Goal: Answer question/provide support

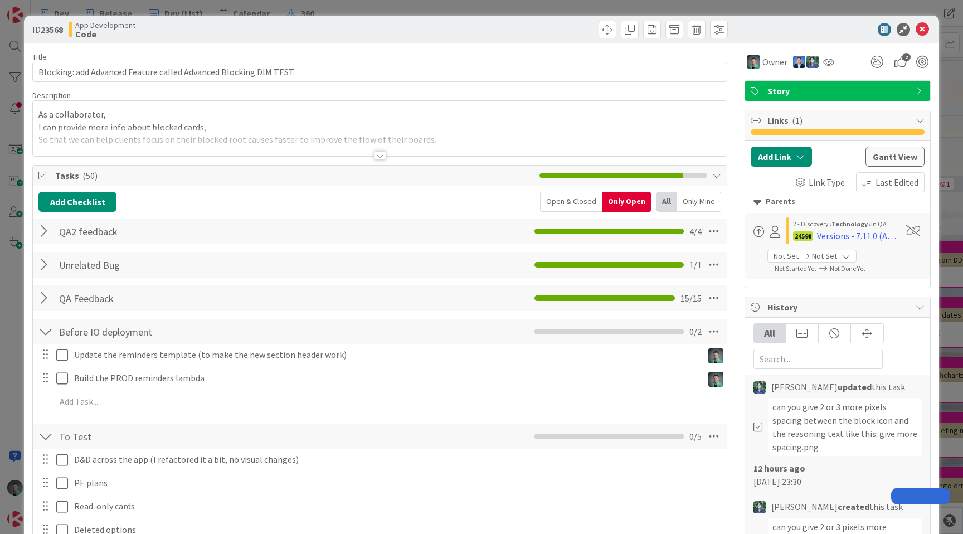
click at [6, 239] on div "ID 23568 App Development Code Title 64 / 128 Blocking: add Advanced Feature cal…" at bounding box center [481, 267] width 963 height 534
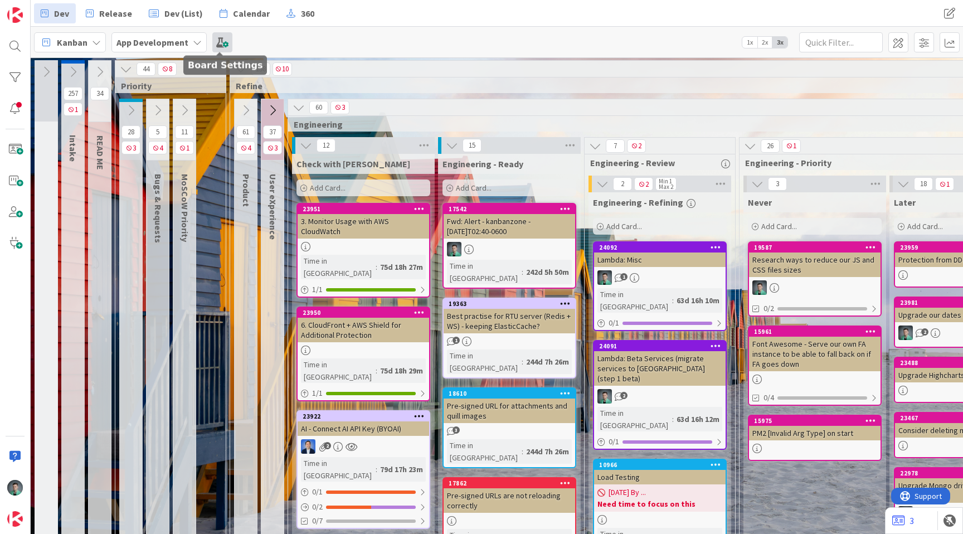
click at [225, 46] on span at bounding box center [222, 42] width 20 height 20
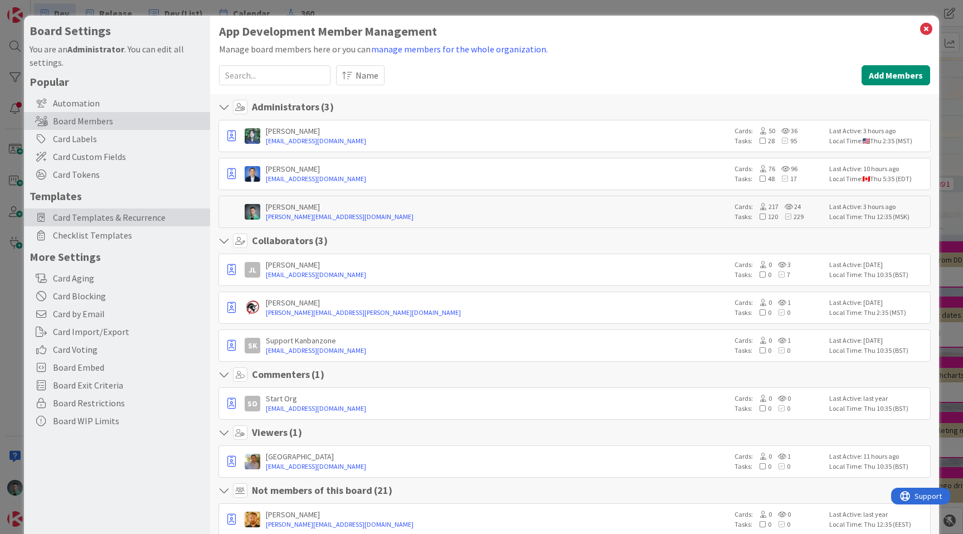
click at [93, 215] on span "Card Templates & Recurrence" at bounding box center [129, 217] width 152 height 13
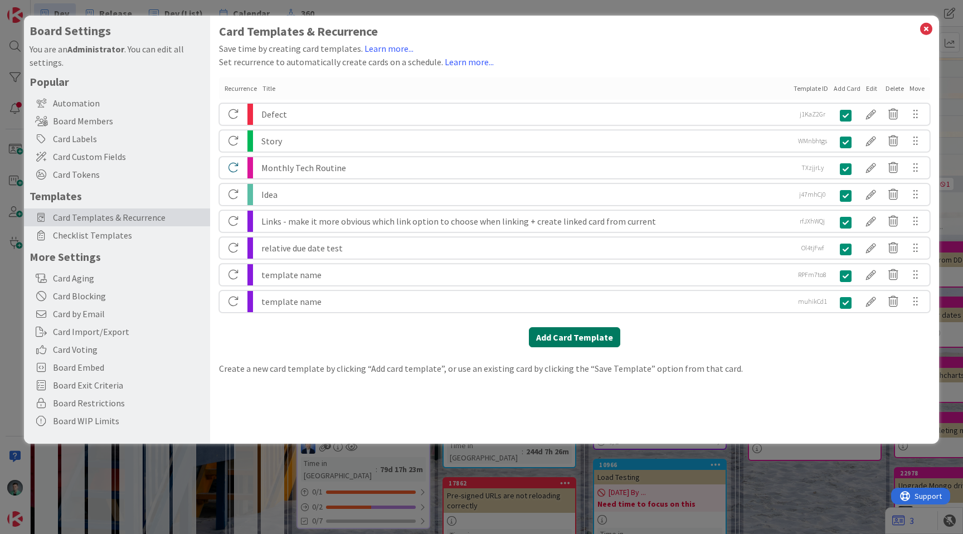
click at [576, 337] on button "Add Card Template" at bounding box center [574, 337] width 91 height 20
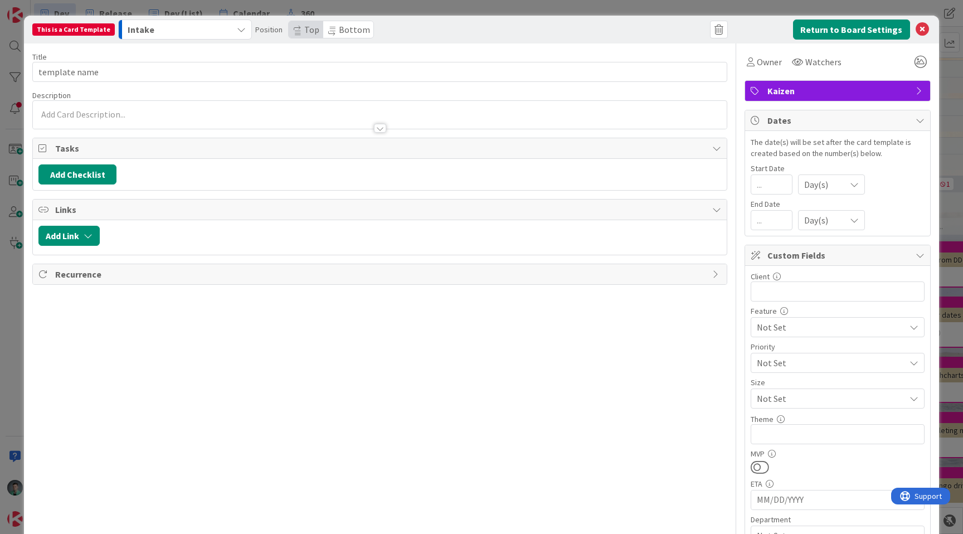
click at [767, 94] on span "Kaizen" at bounding box center [838, 90] width 143 height 13
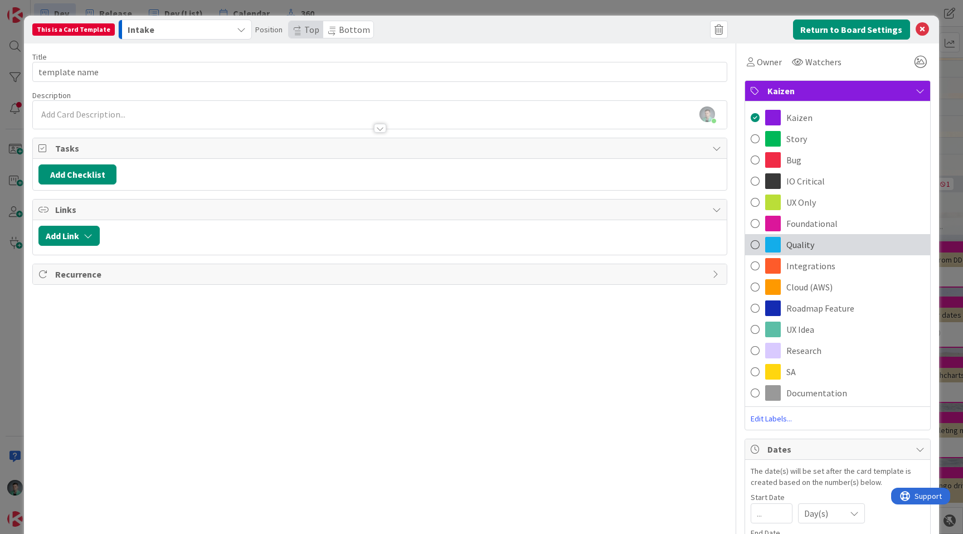
click at [795, 243] on span "Quality" at bounding box center [800, 244] width 28 height 13
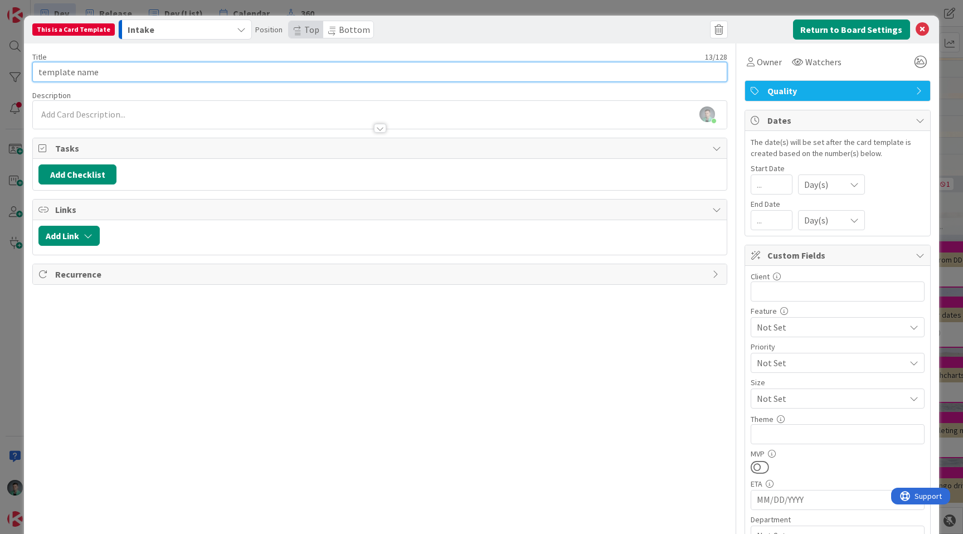
click at [384, 69] on input "template name" at bounding box center [379, 72] width 695 height 20
type input "[PERSON_NAME]"
type input "Unit Testing Weekly"
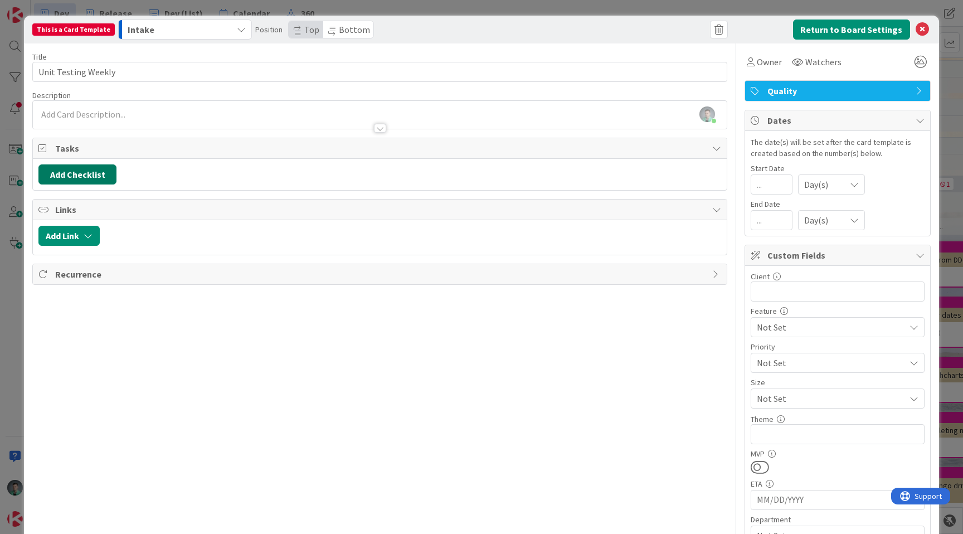
click at [73, 174] on button "Add Checklist" at bounding box center [77, 174] width 78 height 20
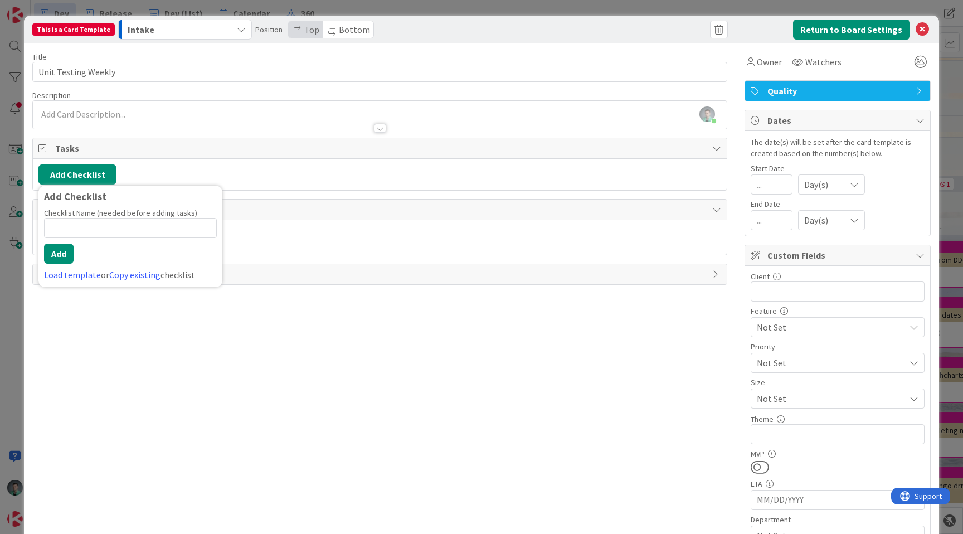
click at [101, 232] on input at bounding box center [130, 228] width 173 height 20
type input "Blocking"
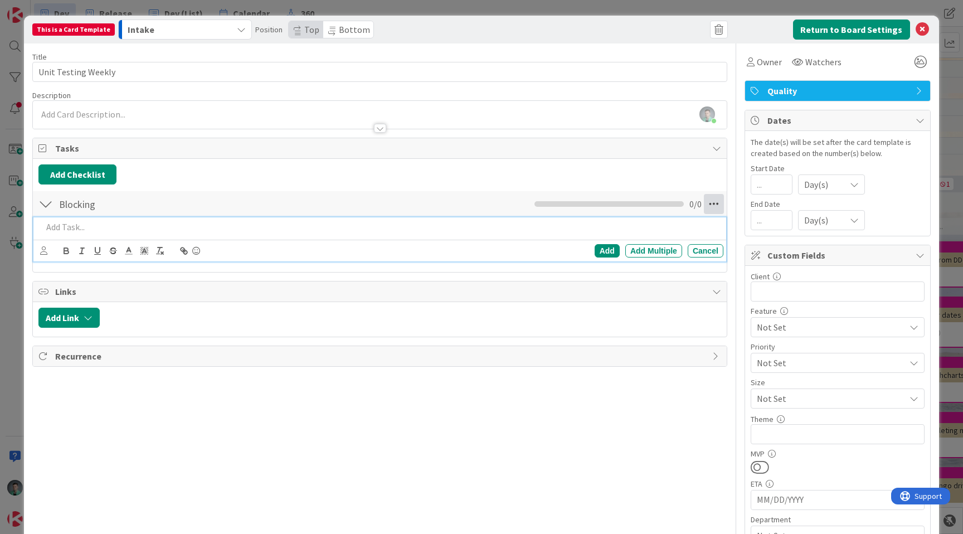
click at [704, 206] on icon at bounding box center [714, 204] width 20 height 20
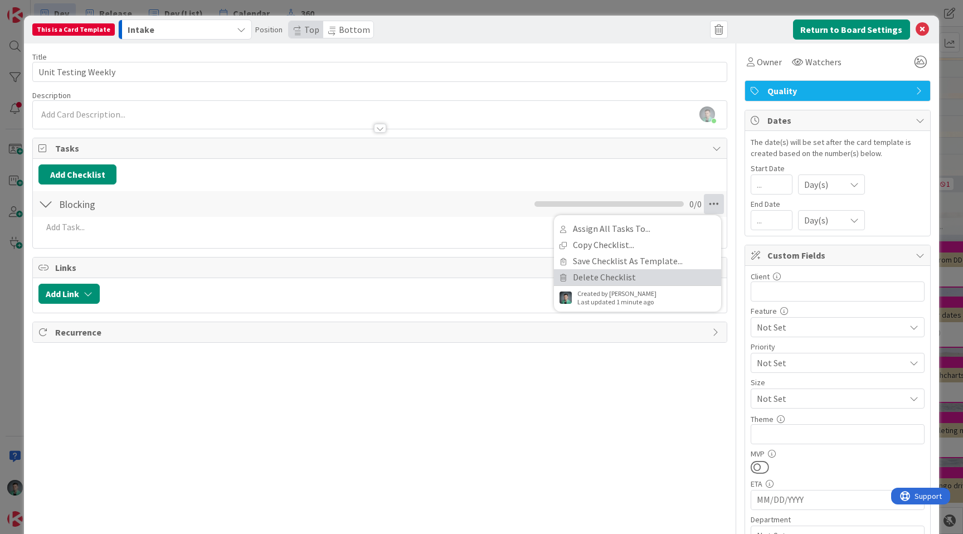
click at [608, 275] on link "Delete Checklist" at bounding box center [637, 277] width 167 height 16
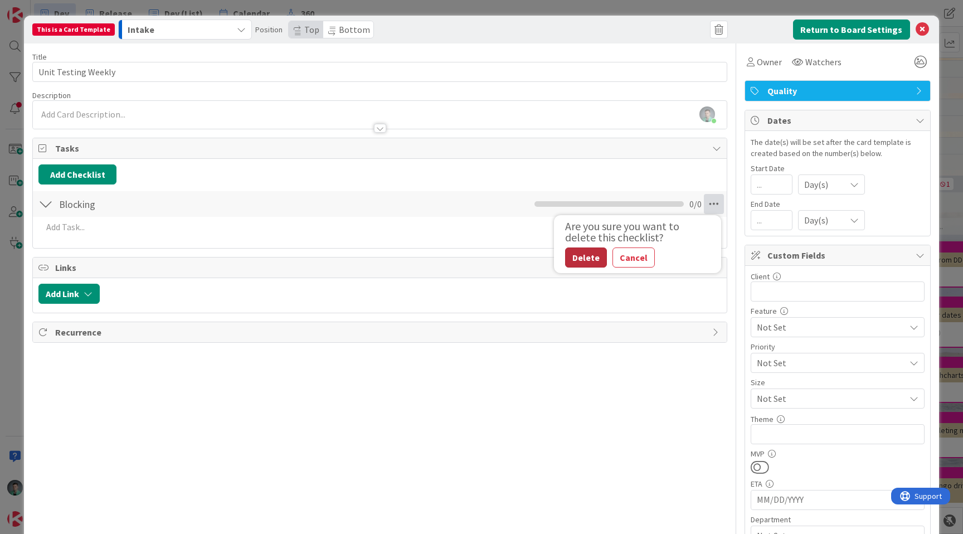
click at [565, 257] on button "Delete" at bounding box center [586, 257] width 42 height 20
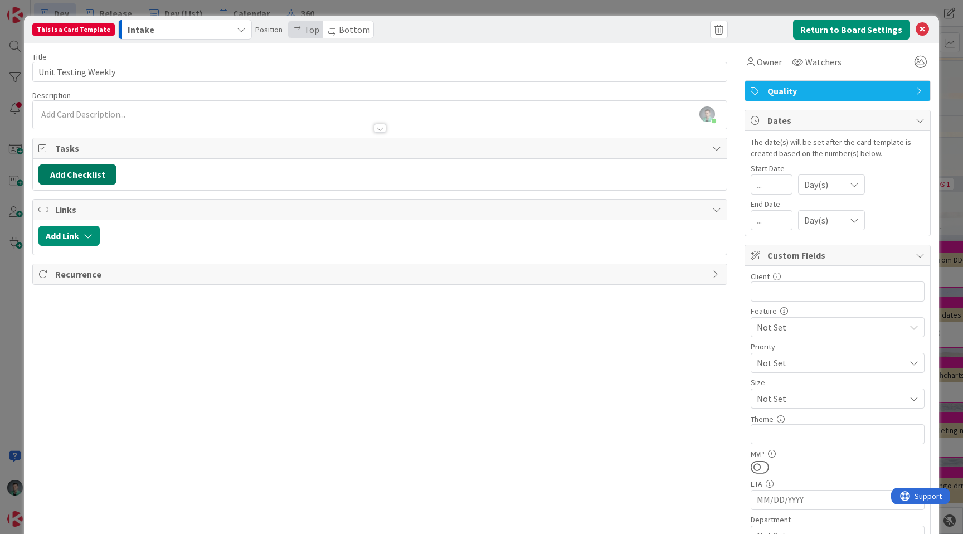
click at [86, 174] on button "Add Checklist" at bounding box center [77, 174] width 78 height 20
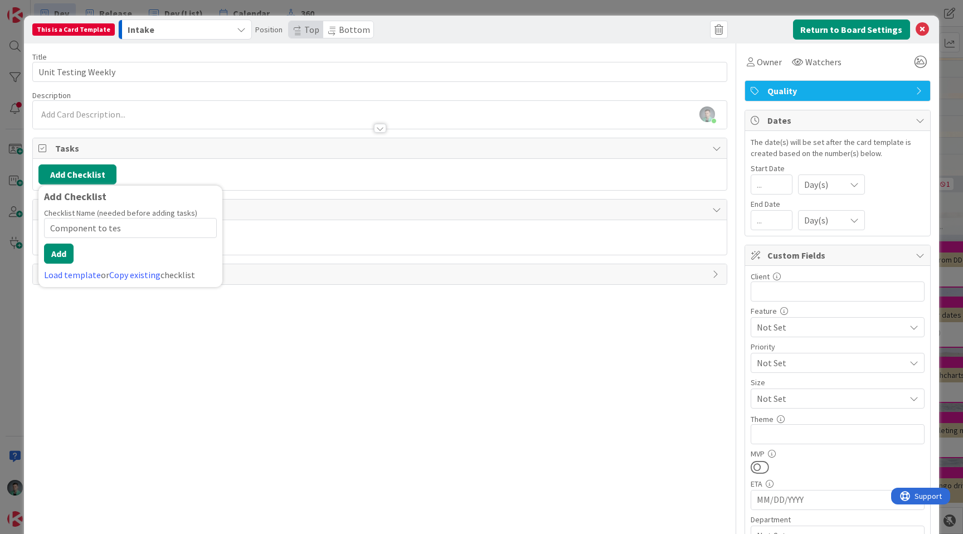
type input "Component to test"
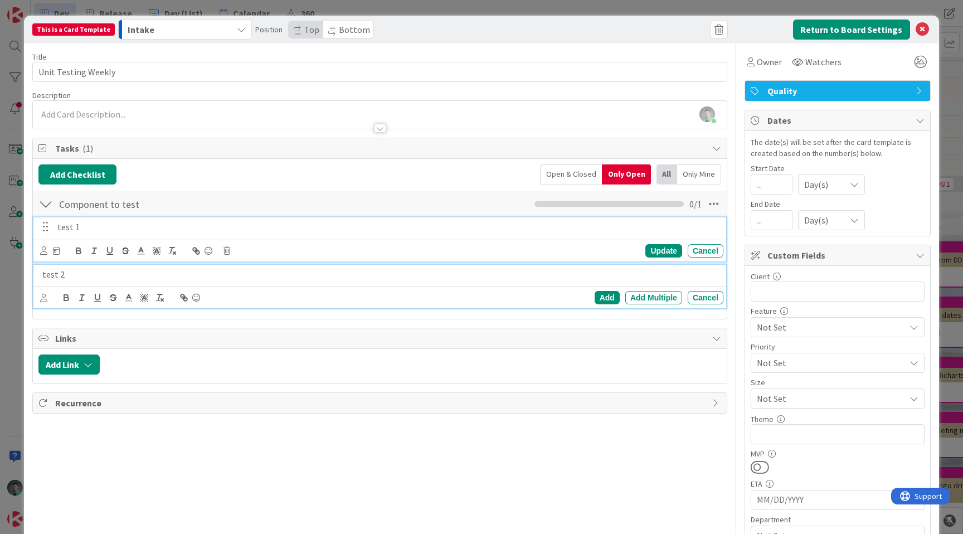
click at [65, 230] on p "test 1" at bounding box center [387, 227] width 661 height 13
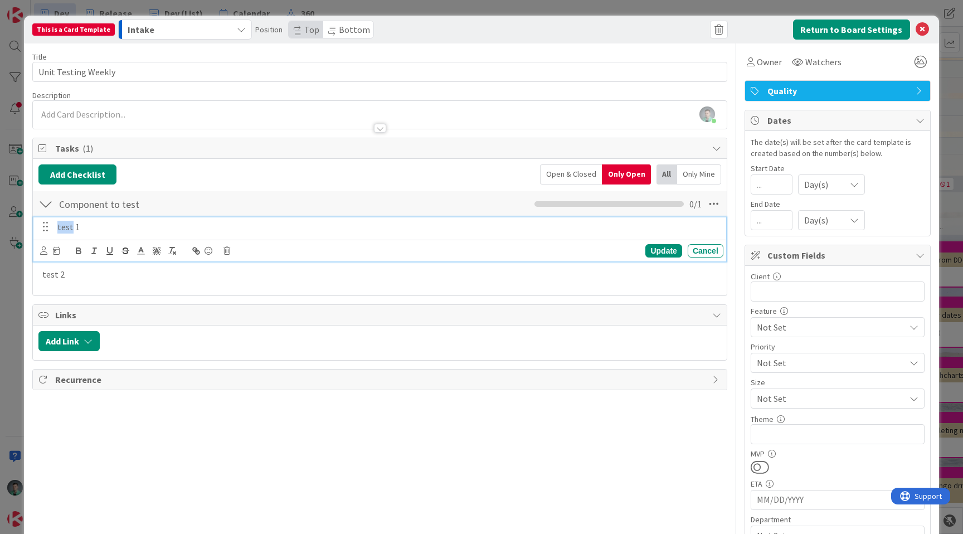
click at [65, 230] on p "test 1" at bounding box center [387, 227] width 661 height 13
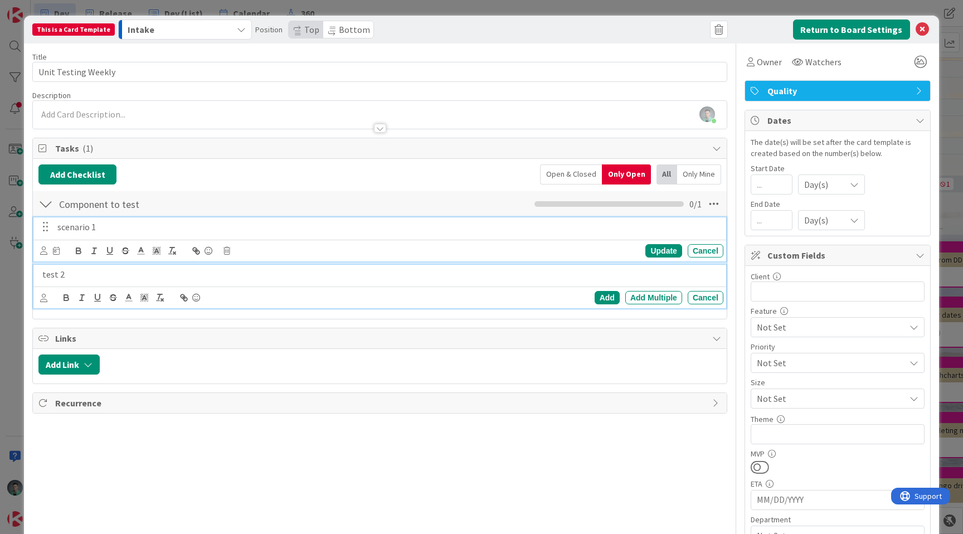
click at [80, 278] on p "test 2" at bounding box center [380, 274] width 676 height 13
click at [69, 231] on p "scenario 1" at bounding box center [387, 227] width 661 height 13
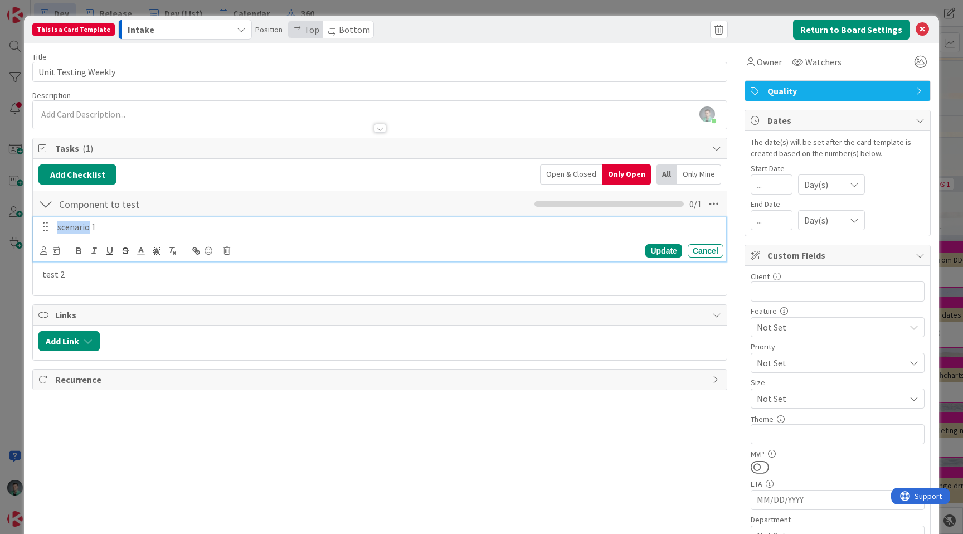
copy p "scenario"
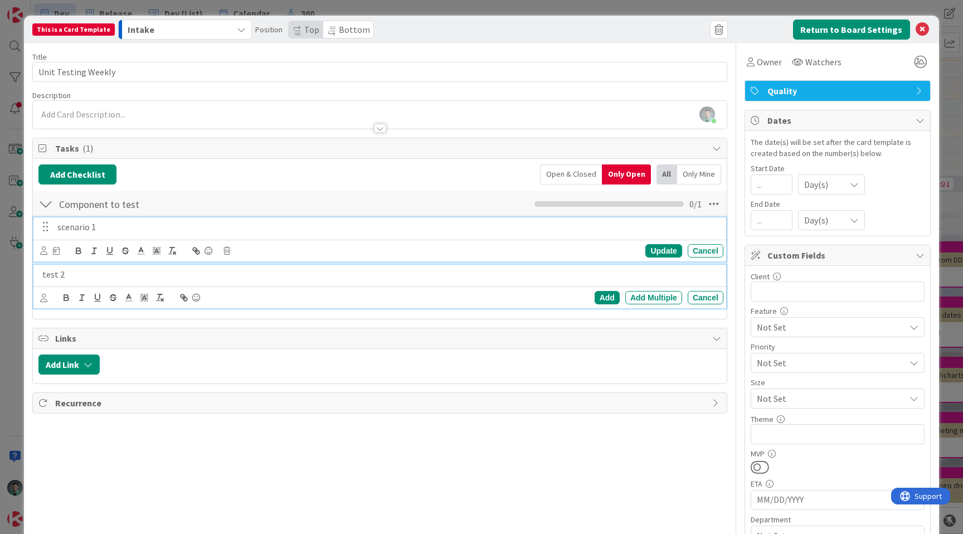
click at [47, 281] on div "test 2" at bounding box center [380, 275] width 685 height 20
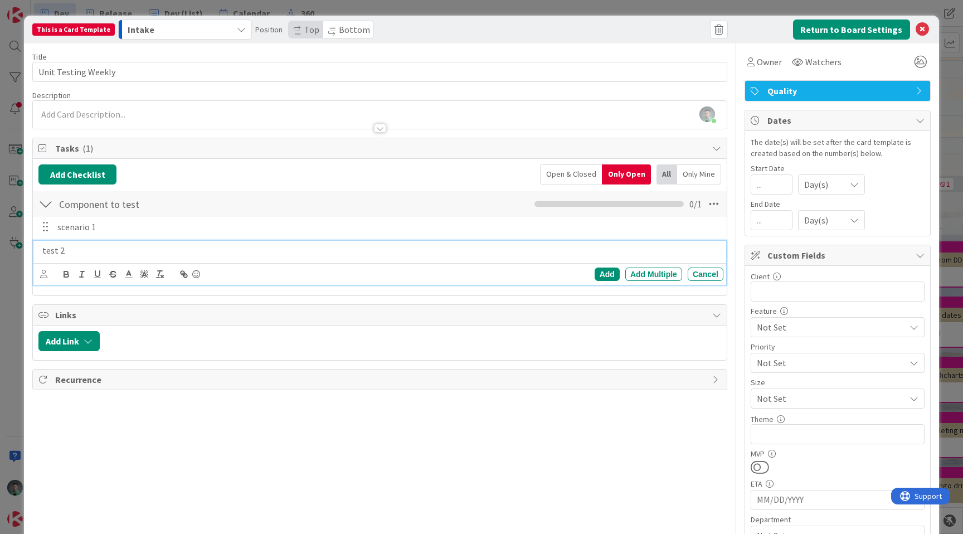
click at [50, 252] on p "test 2" at bounding box center [380, 250] width 676 height 13
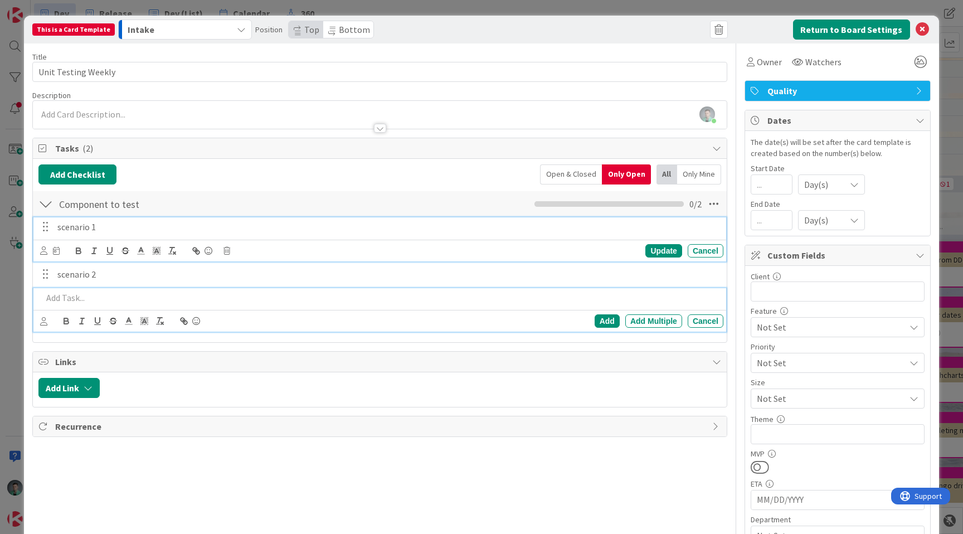
click at [69, 226] on p "scenario 1" at bounding box center [387, 227] width 661 height 13
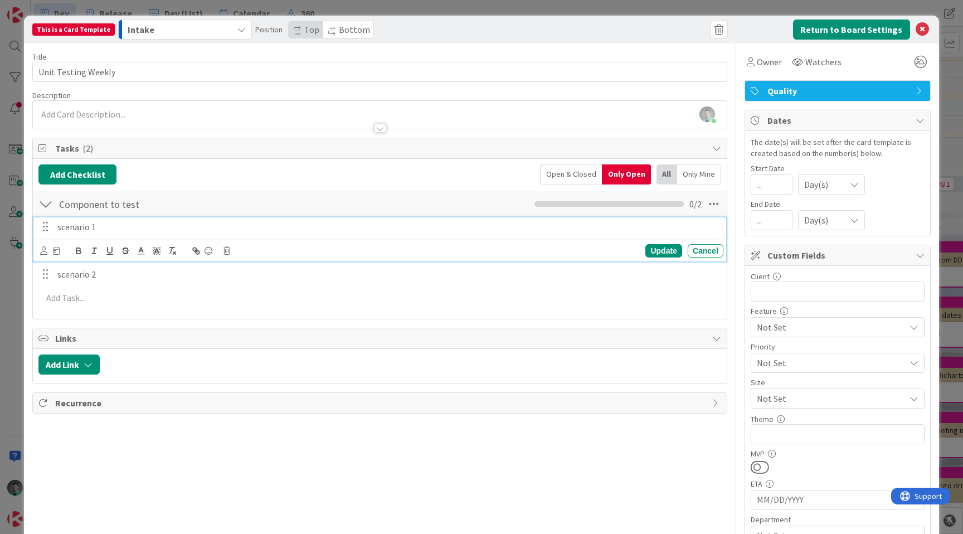
click at [0, 0] on lt-span "S cenario" at bounding box center [0, 0] width 0 height 0
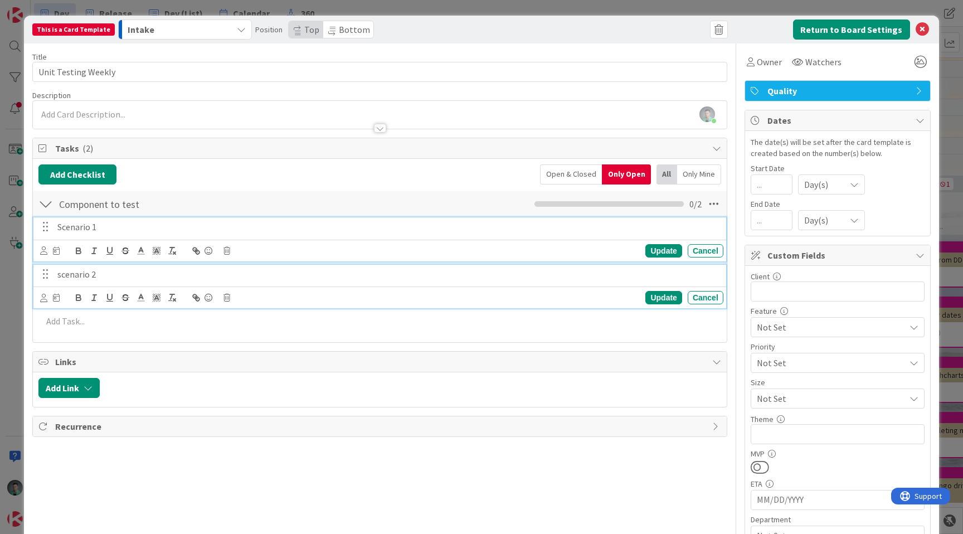
click at [66, 271] on p "scenario 2" at bounding box center [387, 274] width 661 height 13
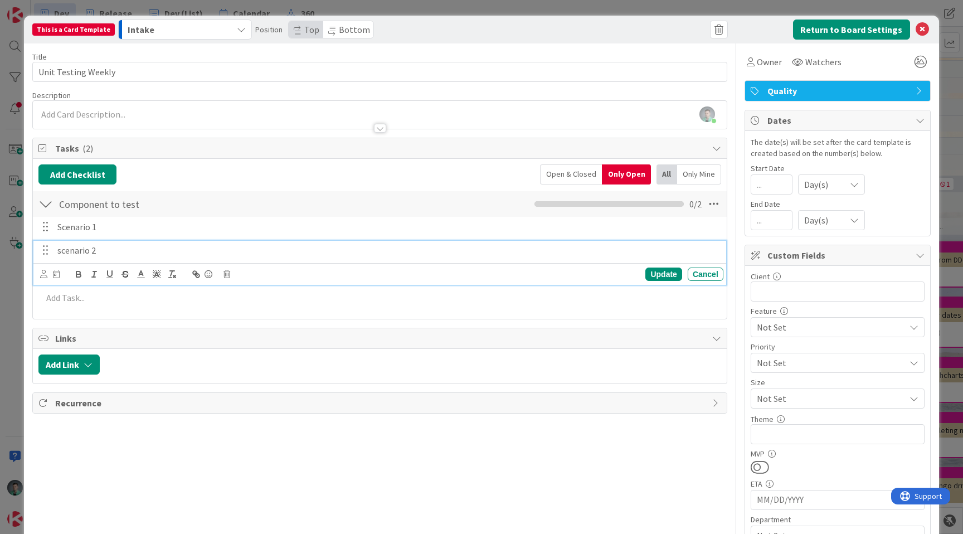
click at [61, 252] on p "scenario 2" at bounding box center [387, 250] width 661 height 13
click at [0, 0] on lt-span "S cenario" at bounding box center [0, 0] width 0 height 0
click at [656, 276] on div "Update" at bounding box center [663, 273] width 36 height 13
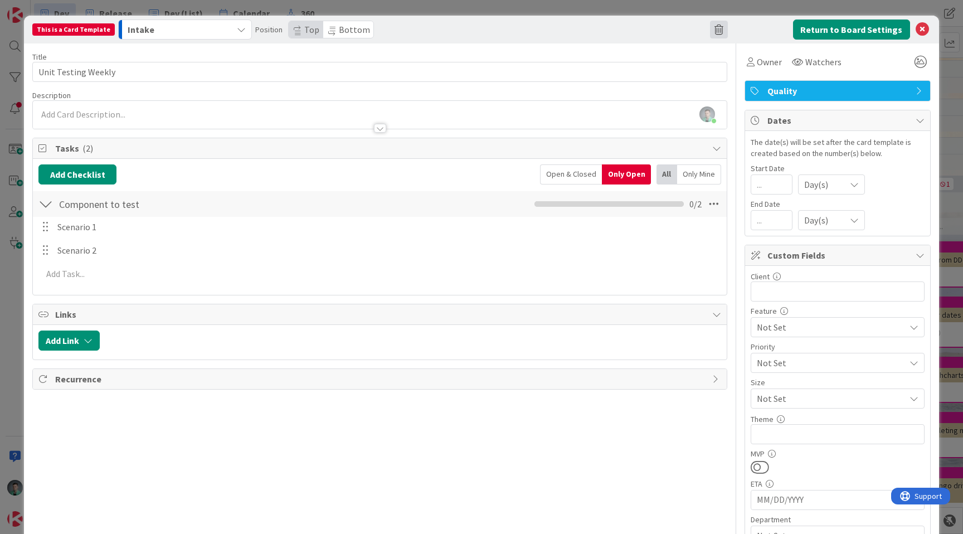
click at [710, 30] on span at bounding box center [719, 30] width 18 height 18
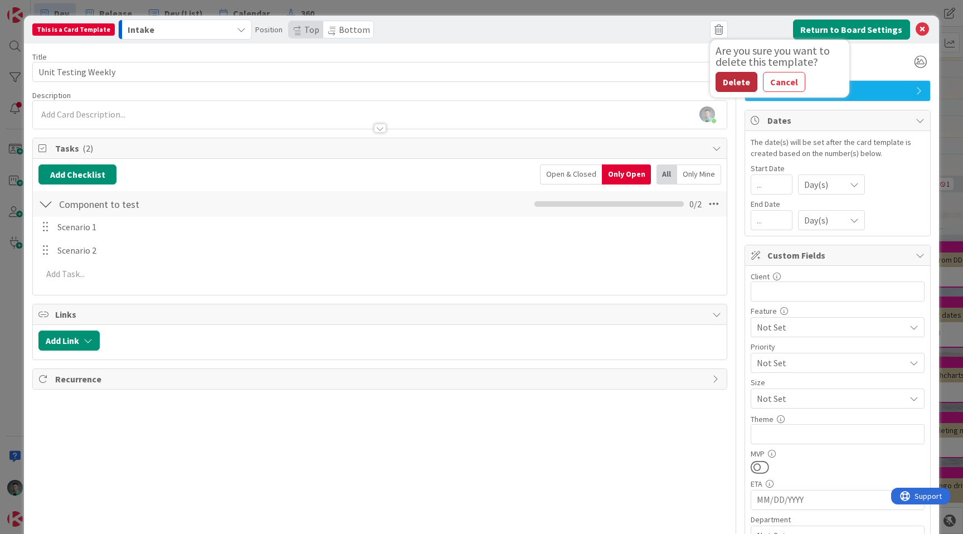
click at [723, 82] on button "Delete" at bounding box center [737, 82] width 42 height 20
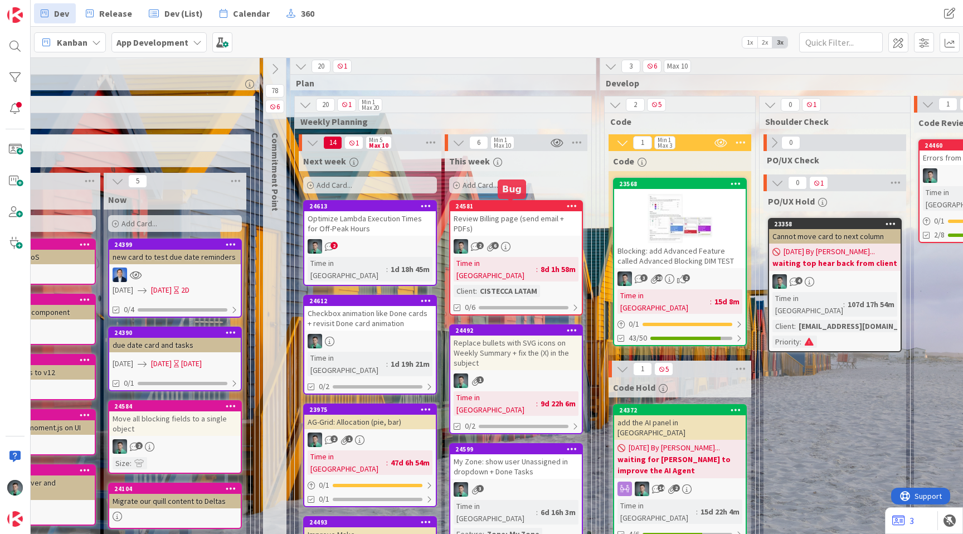
scroll to position [4, 940]
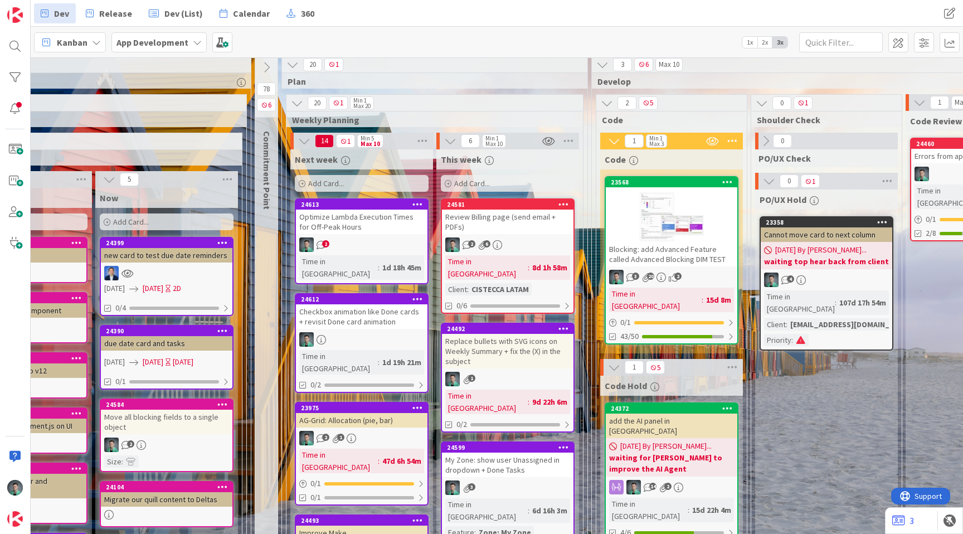
click at [668, 252] on div "Blocking: add Advanced Feature called Advanced Blocking DIM TEST" at bounding box center [672, 254] width 132 height 25
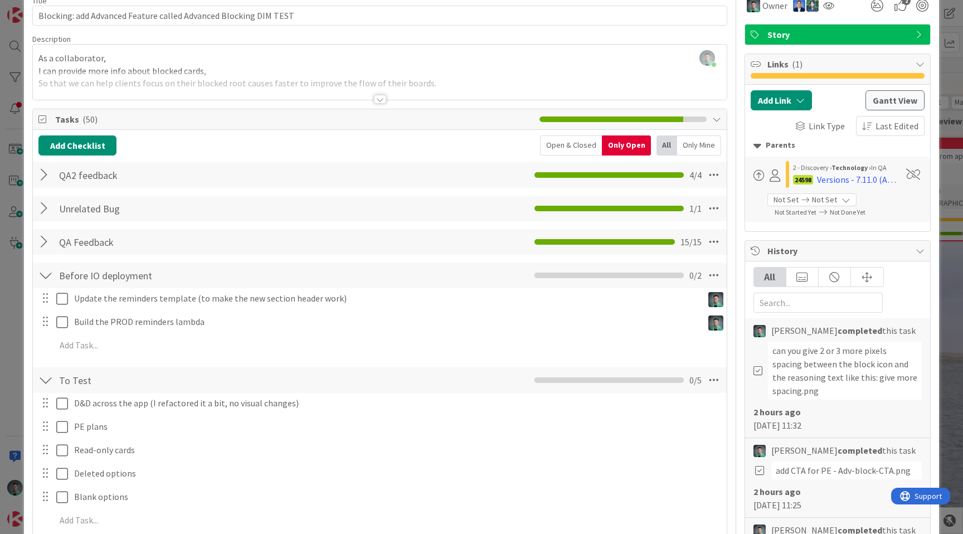
scroll to position [64, 0]
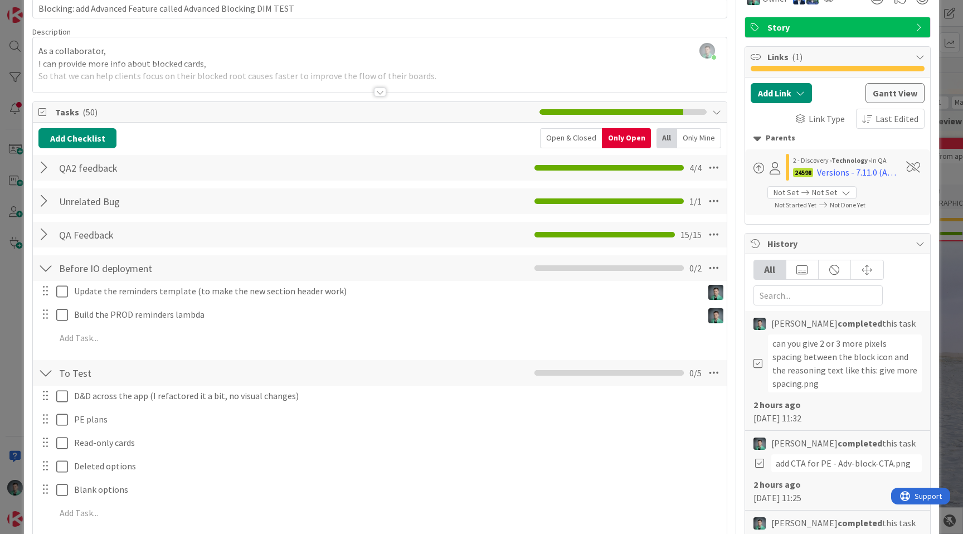
click at [2, 344] on div "ID 23568 App Development Code Title 64 / 128 Blocking: add Advanced Feature cal…" at bounding box center [481, 267] width 963 height 534
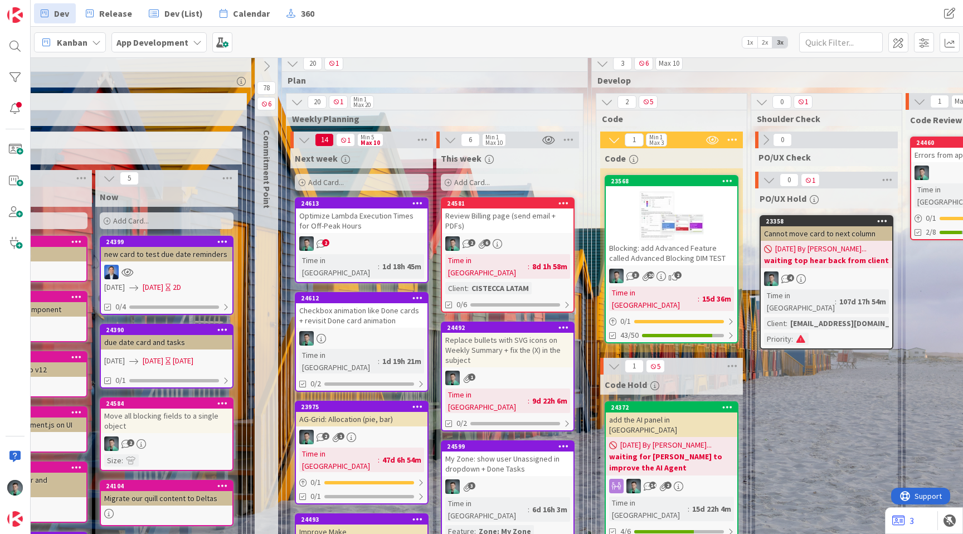
scroll to position [0, 940]
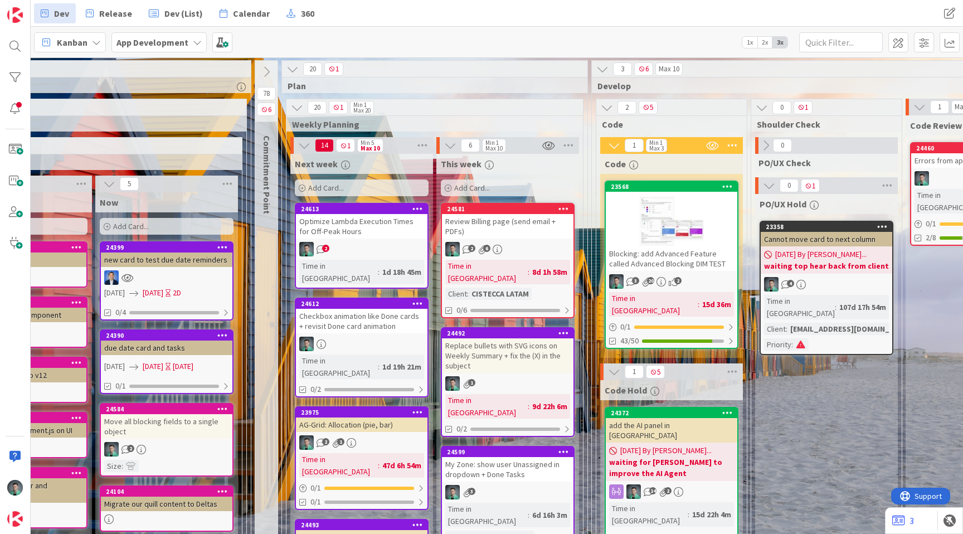
click at [525, 238] on div "Review Billing page (send email + PDFs)" at bounding box center [508, 226] width 132 height 25
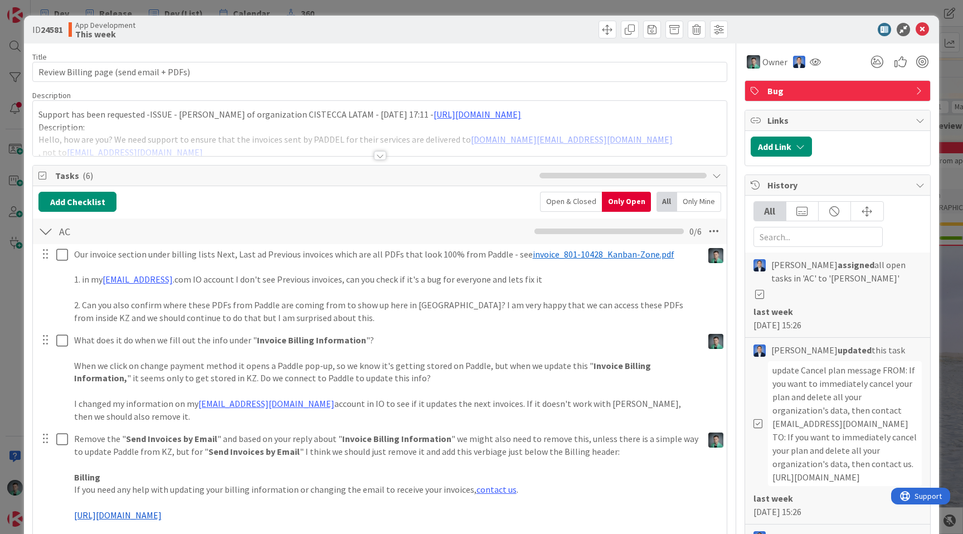
click at [364, 150] on div at bounding box center [380, 142] width 694 height 28
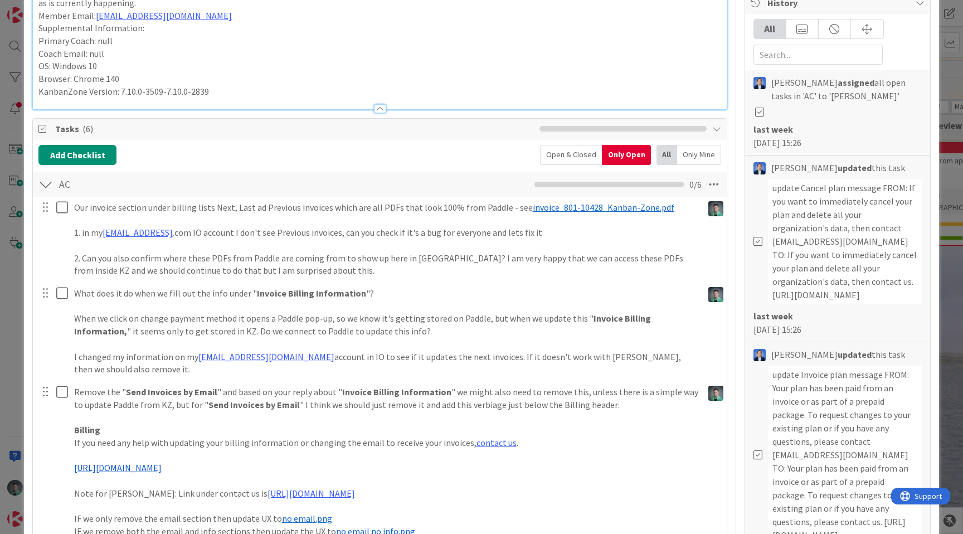
scroll to position [167, 0]
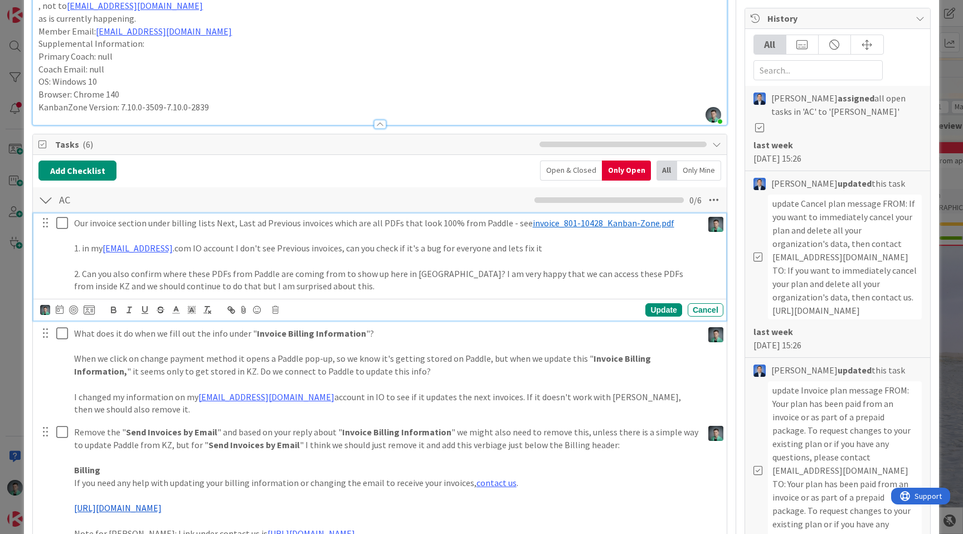
click at [230, 239] on p at bounding box center [386, 235] width 624 height 13
click at [356, 280] on p "2. Can you also confirm where these PDFs from Paddle are coming from to show up…" at bounding box center [386, 279] width 624 height 25
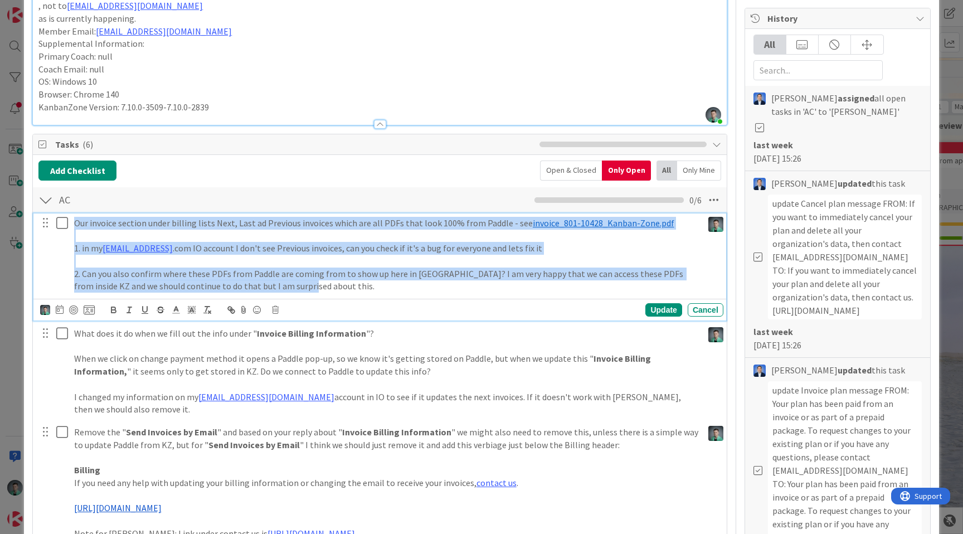
copy div "Our invoice section under billing lists Next, Last ad Previous invoices which a…"
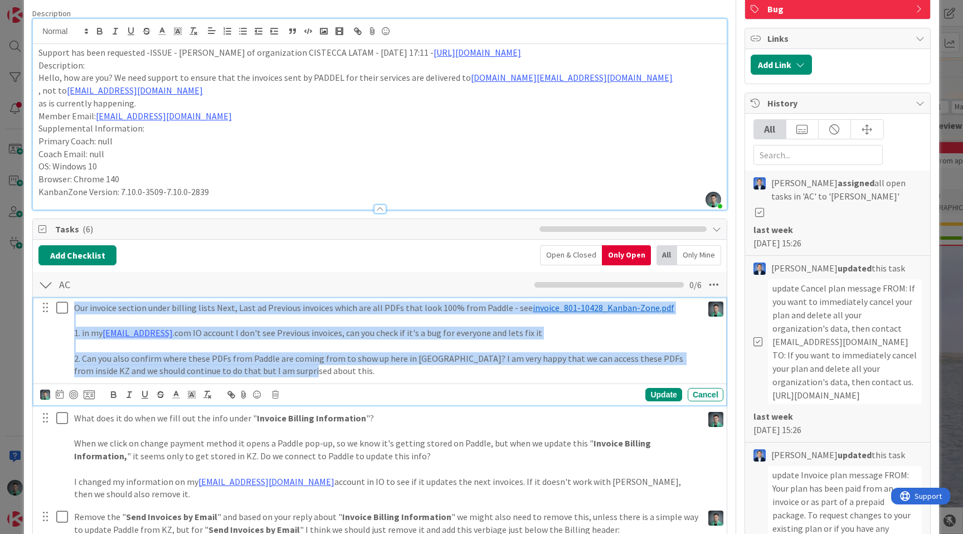
scroll to position [75, 0]
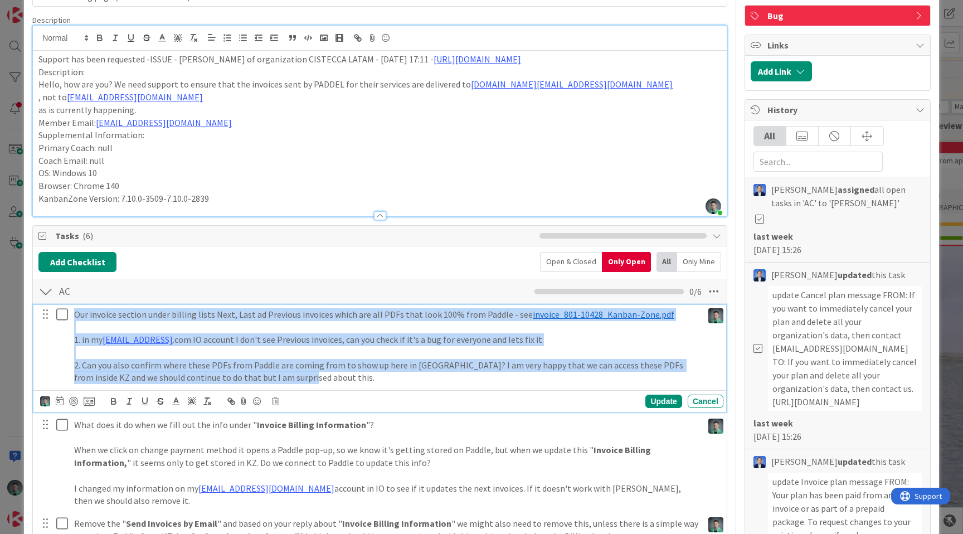
click at [820, 106] on span "History" at bounding box center [838, 109] width 143 height 13
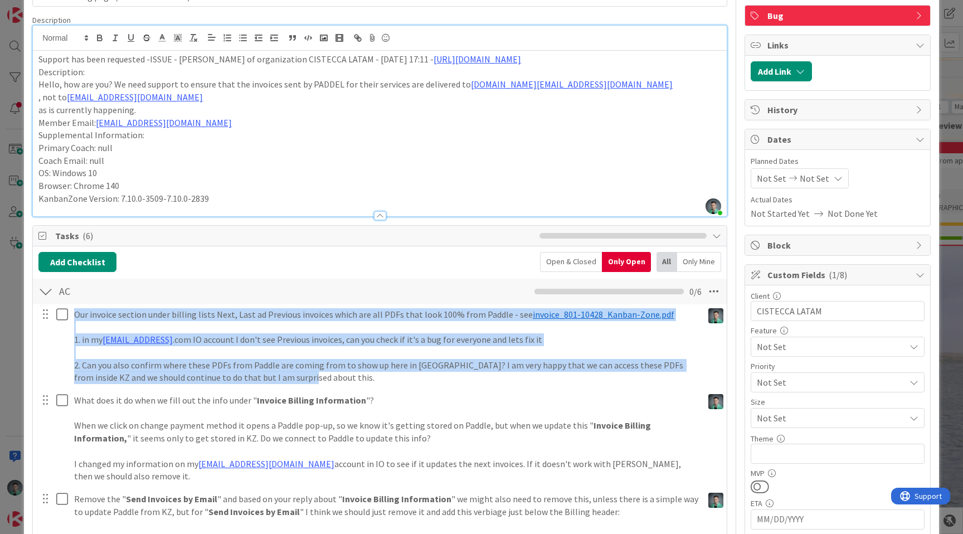
click at [796, 138] on span "Dates" at bounding box center [838, 139] width 143 height 13
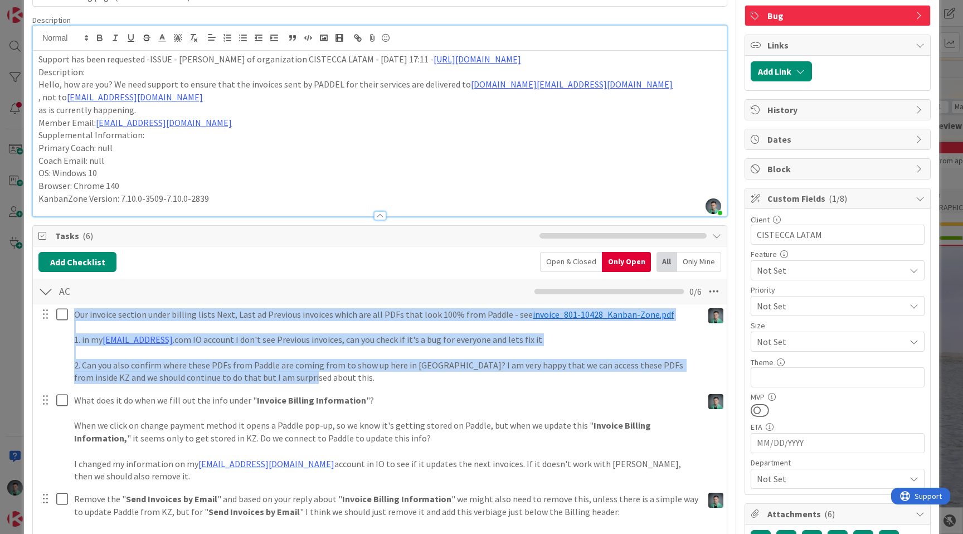
click at [786, 194] on span "Custom Fields ( 1/8 )" at bounding box center [838, 198] width 143 height 13
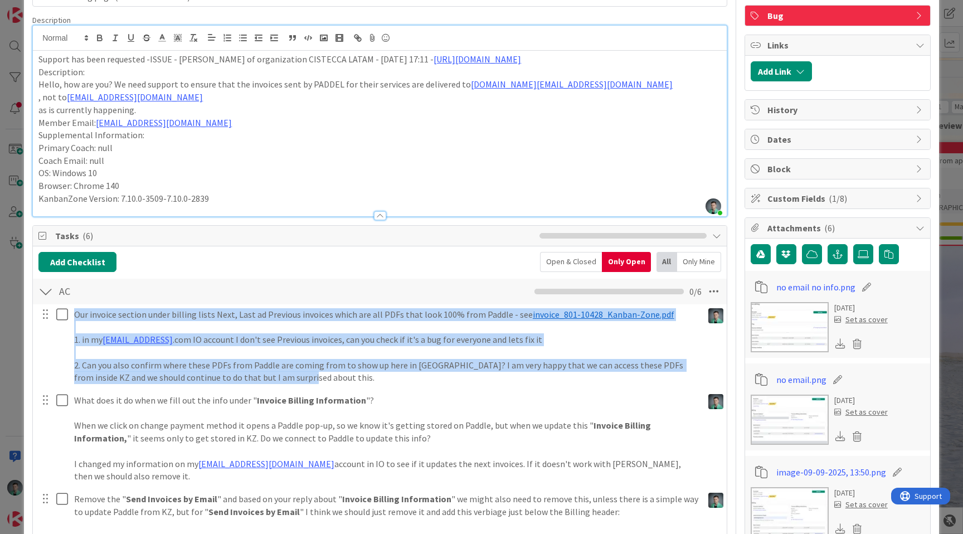
click at [784, 222] on span "Attachments ( 6 )" at bounding box center [838, 227] width 143 height 13
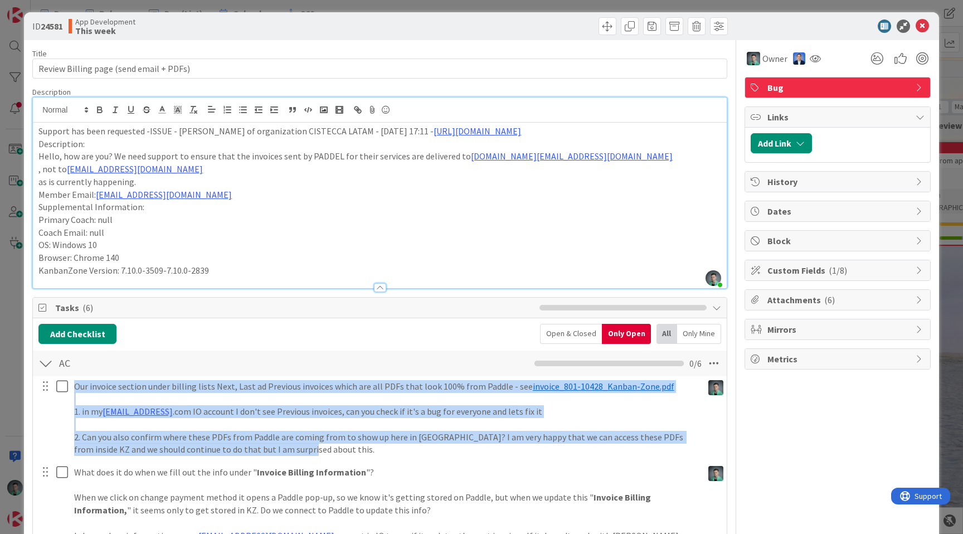
scroll to position [0, 0]
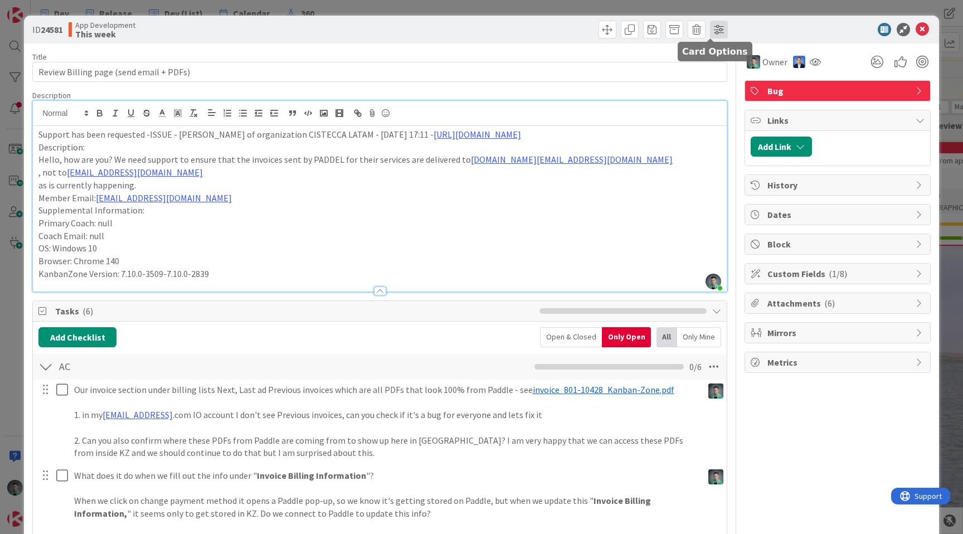
click at [711, 36] on span at bounding box center [719, 30] width 18 height 18
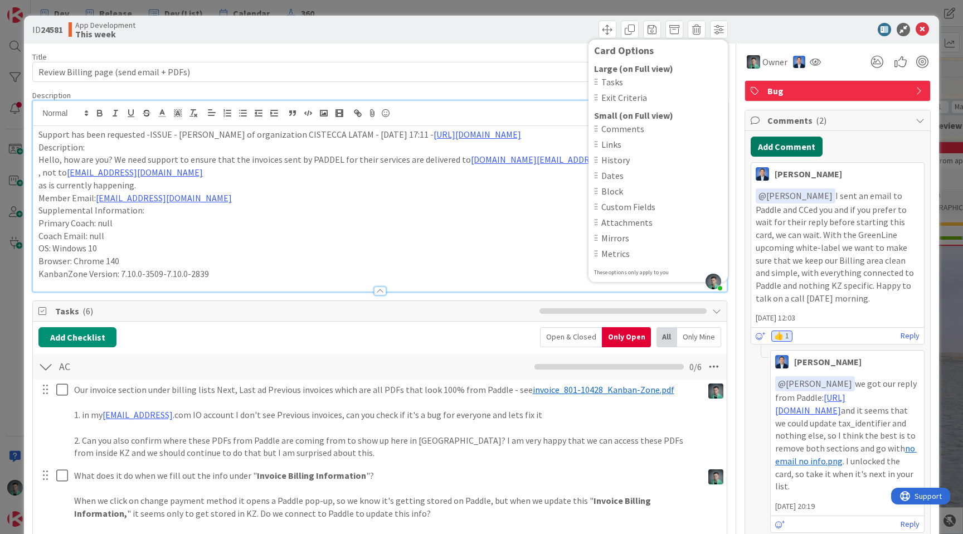
click at [791, 153] on button "Add Comment" at bounding box center [787, 147] width 72 height 20
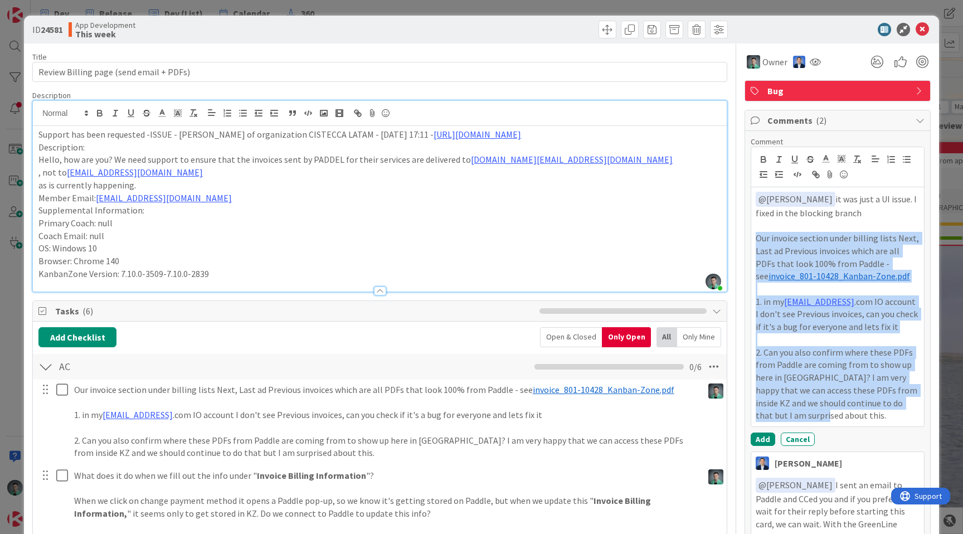
click at [756, 237] on p "Our invoice section under billing lists Next, Last ad Previous invoices which a…" at bounding box center [838, 257] width 164 height 51
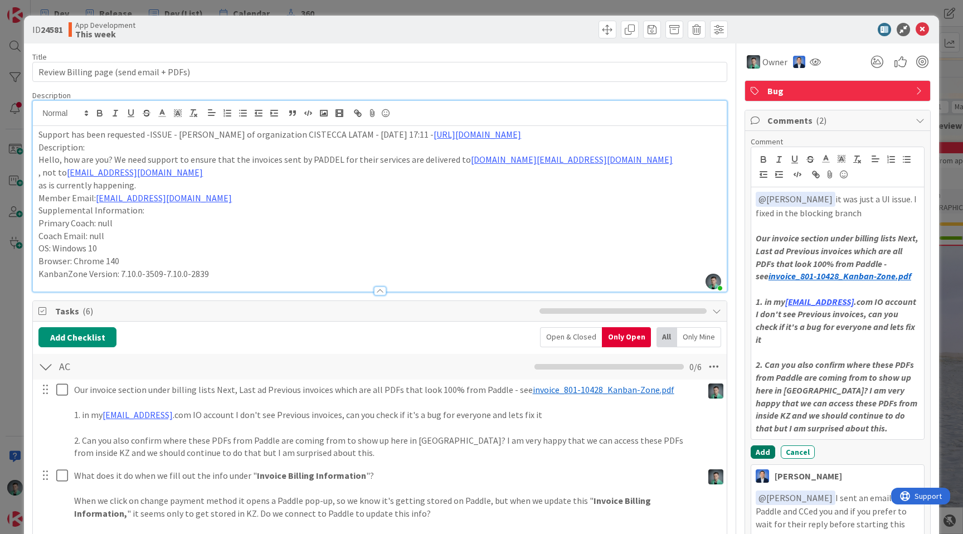
click at [752, 445] on button "Add" at bounding box center [763, 451] width 25 height 13
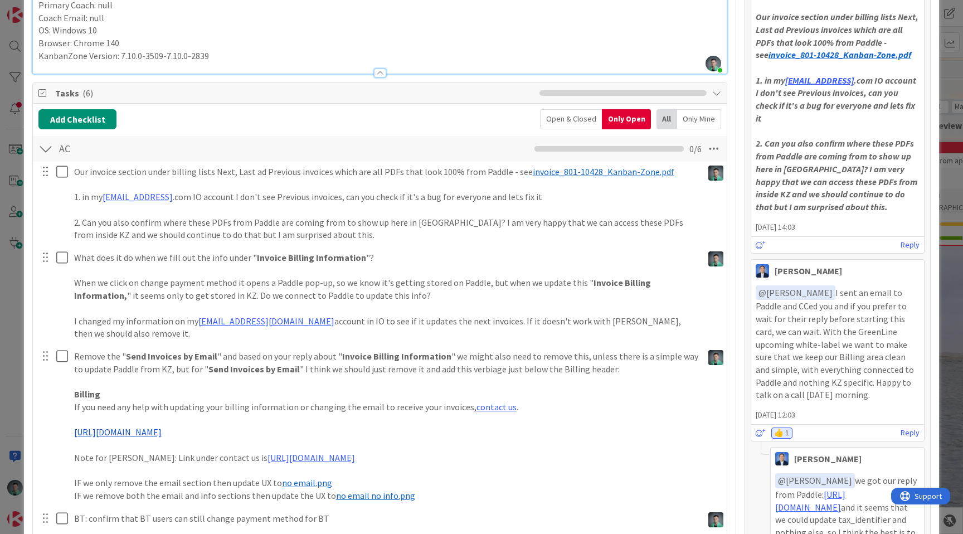
scroll to position [223, 0]
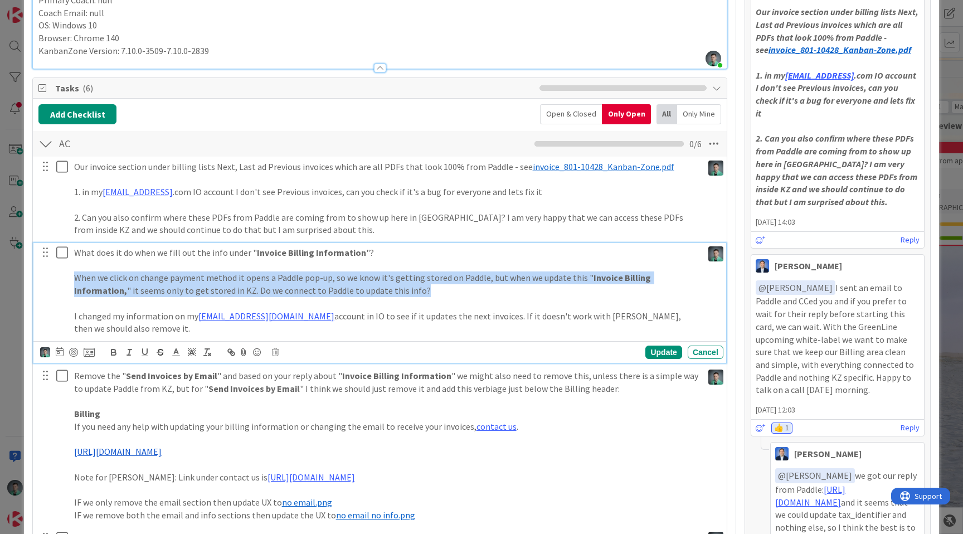
drag, startPoint x: 432, startPoint y: 290, endPoint x: 70, endPoint y: 272, distance: 362.6
click at [70, 272] on div "What does it do when we fill out the info under " Invoice Billing Information "…" at bounding box center [386, 290] width 633 height 95
copy p "When we click on change payment method it opens a Paddle pop-up, so we know it'…"
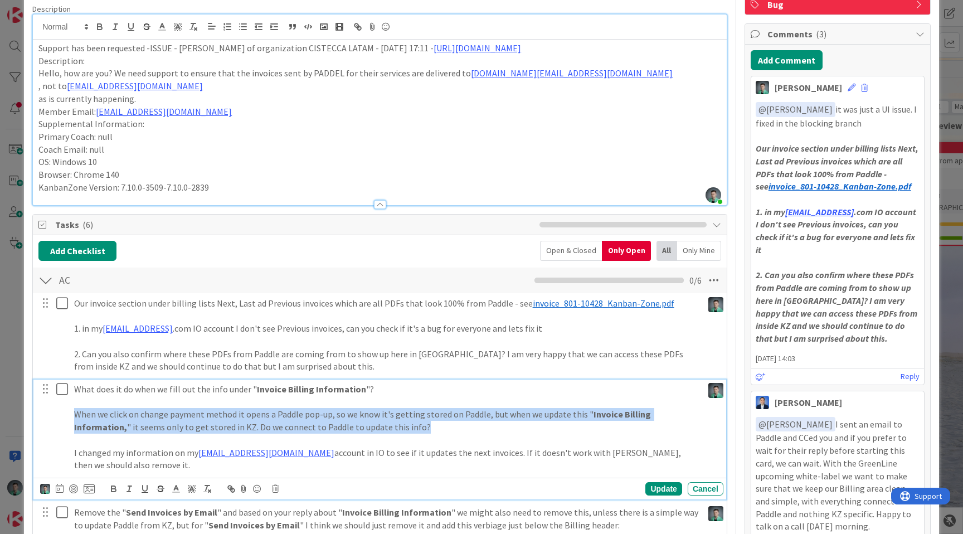
scroll to position [40, 0]
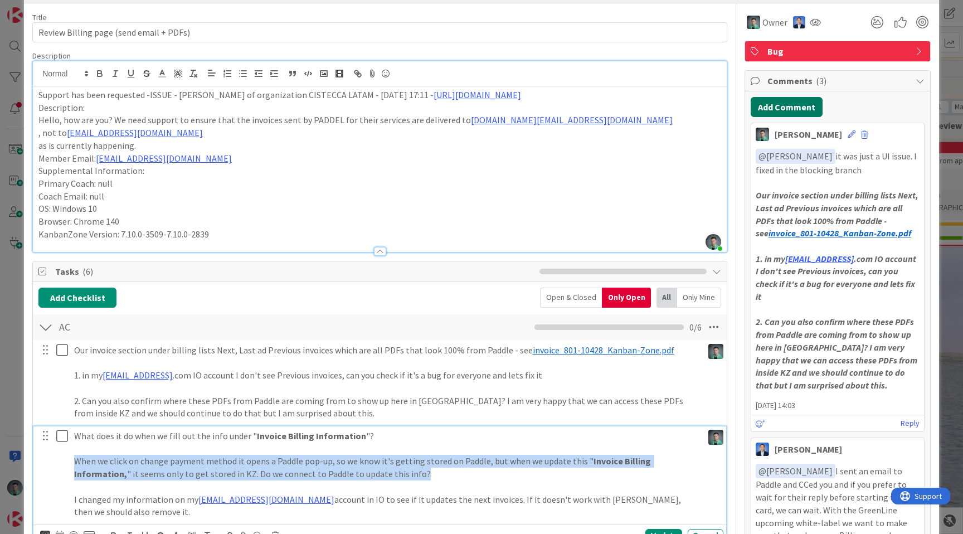
click at [780, 114] on button "Add Comment" at bounding box center [787, 107] width 72 height 20
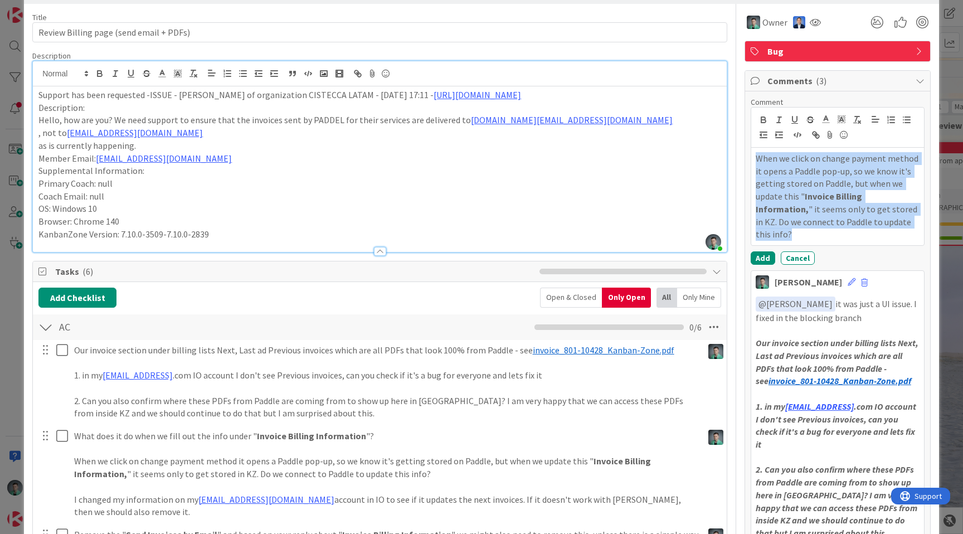
click at [751, 155] on div "When we click on change payment method it opens a Paddle pop-up, so we know it'…" at bounding box center [837, 197] width 173 height 98
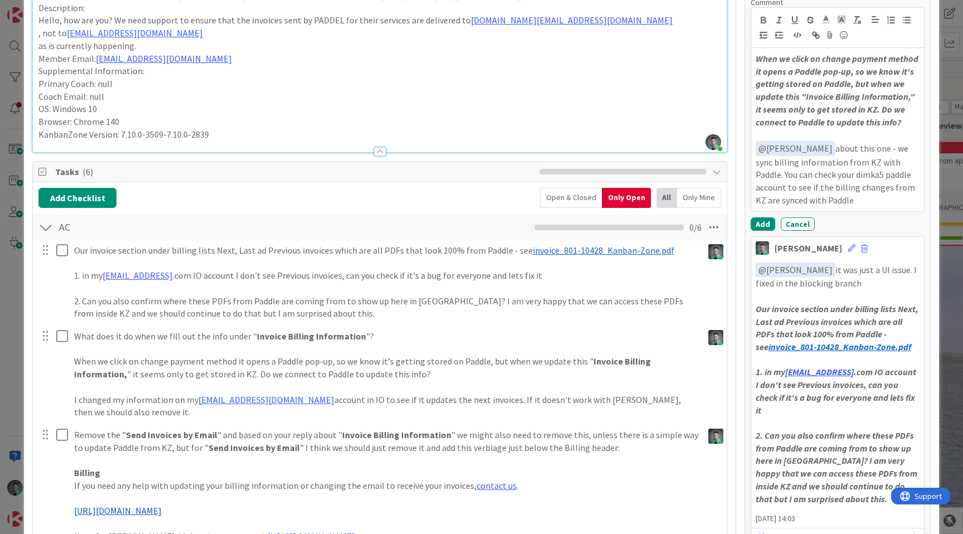
scroll to position [140, 0]
click at [757, 223] on button "Add" at bounding box center [763, 223] width 25 height 13
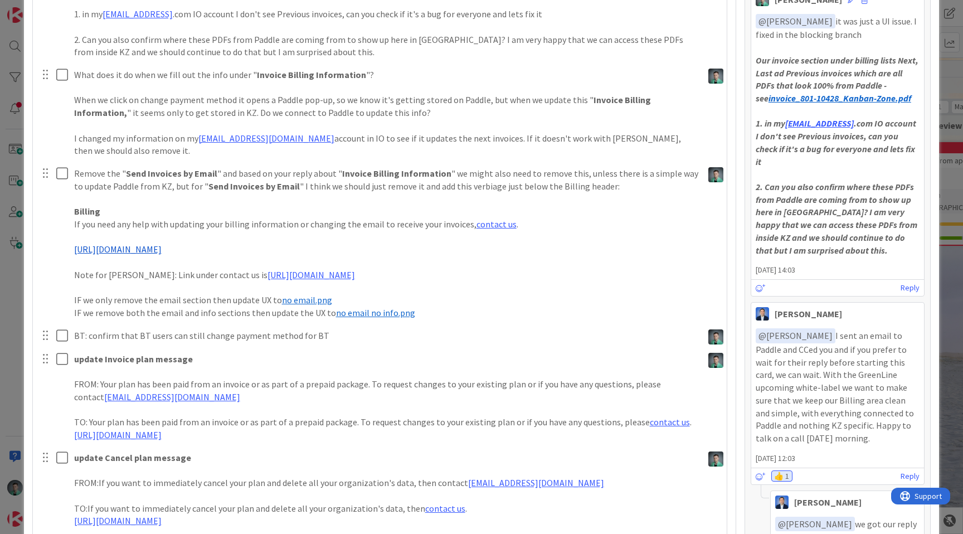
scroll to position [403, 0]
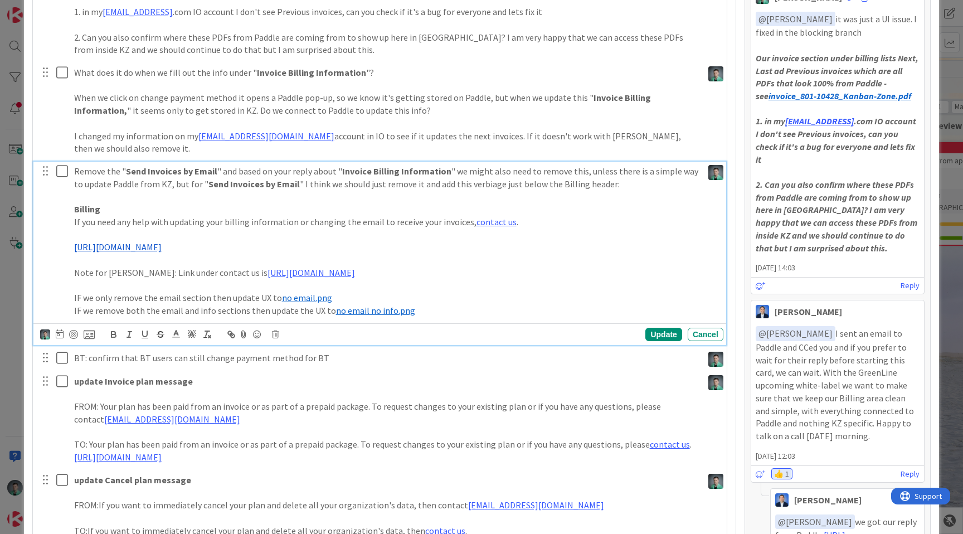
click at [308, 292] on span "no email.png" at bounding box center [307, 297] width 50 height 11
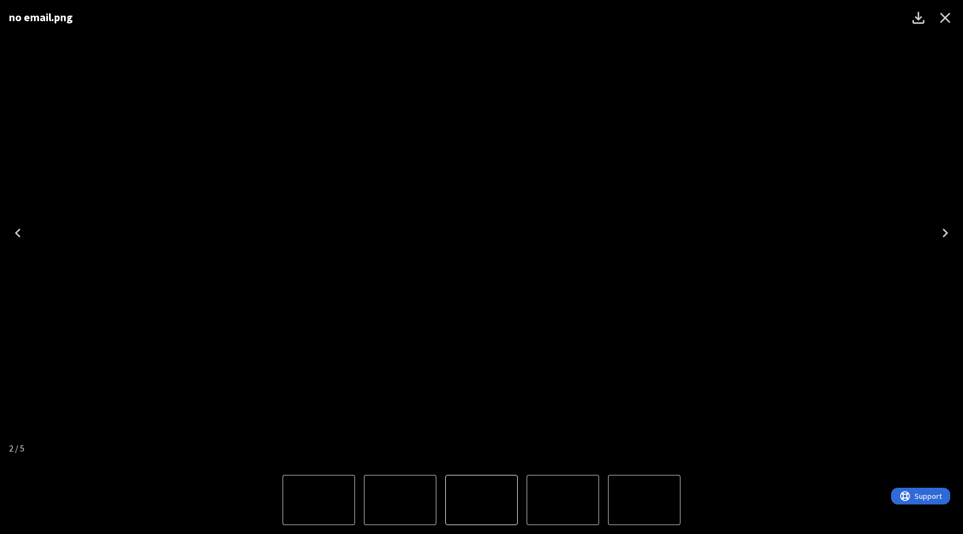
click at [950, 18] on icon "Close" at bounding box center [945, 18] width 18 height 18
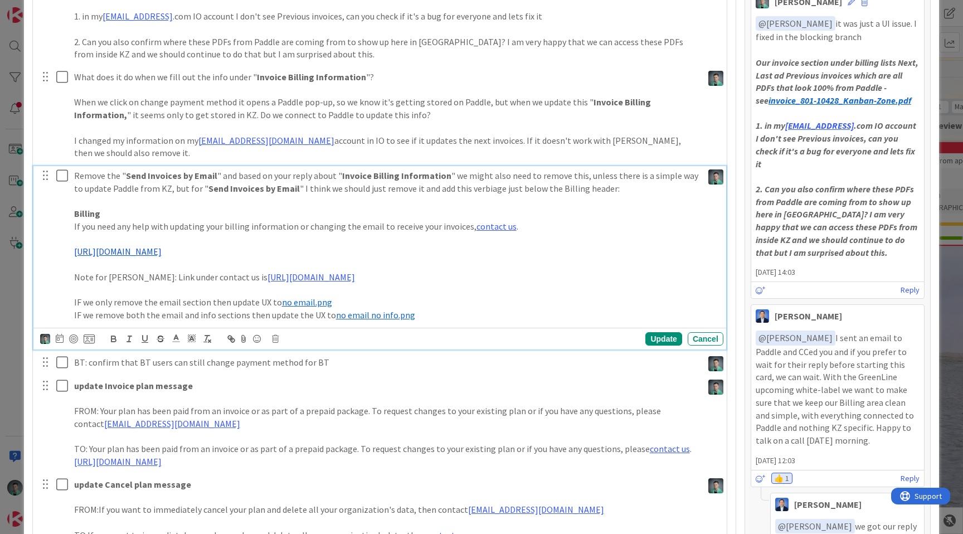
scroll to position [397, 0]
click at [385, 310] on span "no email no info.png" at bounding box center [375, 315] width 79 height 11
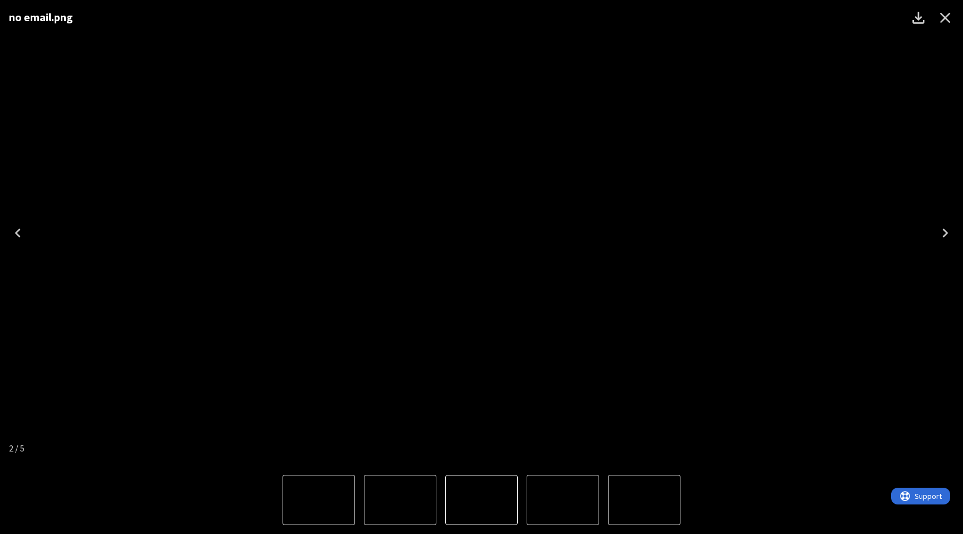
click at [948, 20] on icon "Close" at bounding box center [945, 18] width 18 height 18
